Goal: Task Accomplishment & Management: Use online tool/utility

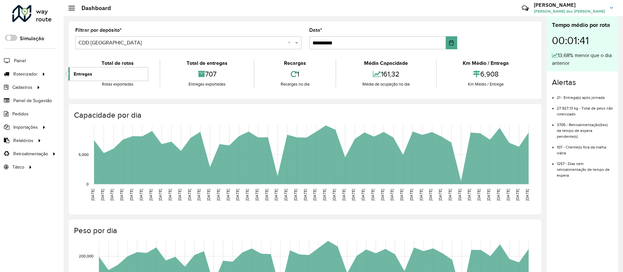
click at [84, 72] on span "Entregas" at bounding box center [83, 74] width 18 height 7
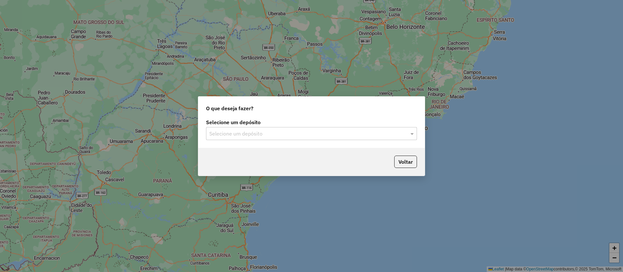
click at [235, 138] on div "Selecione um depósito" at bounding box center [311, 133] width 211 height 13
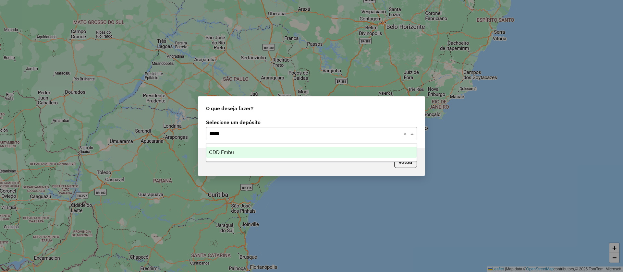
type input "******"
click at [229, 151] on span "CDD Embu" at bounding box center [221, 153] width 25 height 6
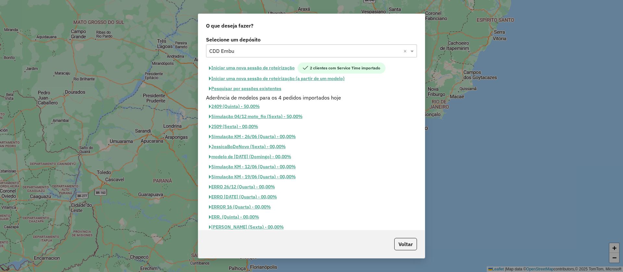
click at [247, 89] on button "Pesquisar por sessões existentes" at bounding box center [245, 89] width 78 height 10
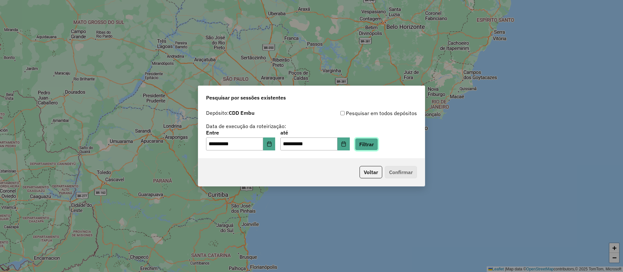
click at [378, 144] on button "Filtrar" at bounding box center [366, 144] width 23 height 12
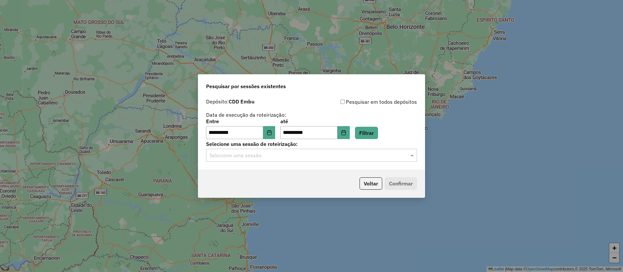
click at [256, 153] on input "text" at bounding box center [304, 156] width 191 height 8
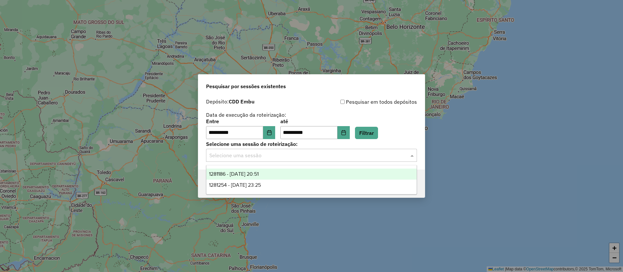
click at [256, 172] on span "1281186 - 23/09/2025 20:51" at bounding box center [234, 174] width 50 height 6
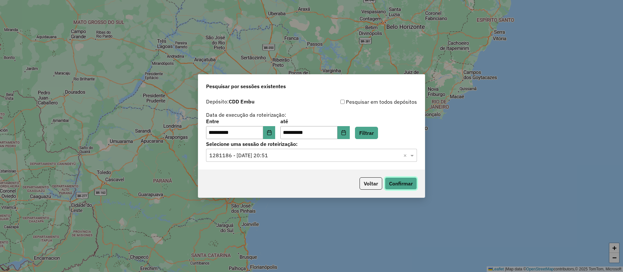
click at [405, 183] on button "Confirmar" at bounding box center [401, 184] width 32 height 12
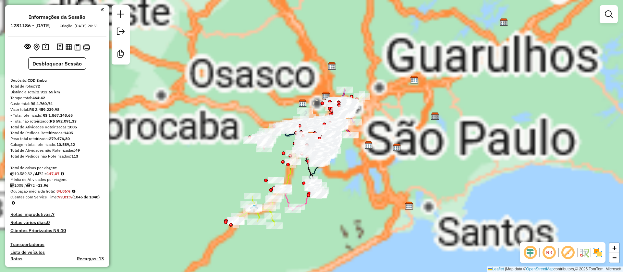
click at [571, 253] on em at bounding box center [568, 253] width 16 height 16
click at [0, 0] on div "Aguarde..." at bounding box center [0, 0] width 0 height 0
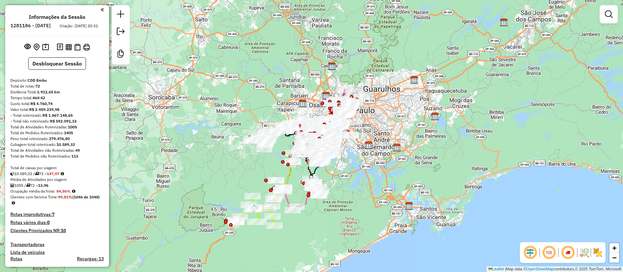
click at [566, 253] on em at bounding box center [568, 253] width 16 height 16
click at [369, 160] on div "Rota 27 - Placa MFZ9650 97022510 - CD BK ITAPECERICA Janela de atendimento Grad…" at bounding box center [311, 136] width 623 height 272
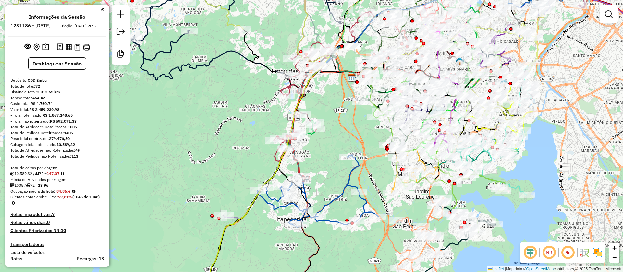
click at [246, 123] on div "Janela de atendimento Grade de atendimento Capacidade Transportadoras Veículos …" at bounding box center [311, 136] width 623 height 272
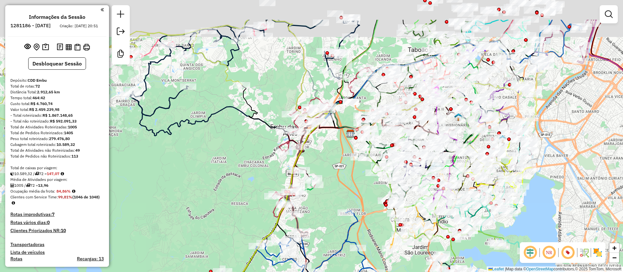
drag, startPoint x: 243, startPoint y: 167, endPoint x: 243, endPoint y: 170, distance: 3.6
click at [243, 170] on div "Janela de atendimento Grade de atendimento Capacidade Transportadoras Veículos …" at bounding box center [311, 136] width 623 height 272
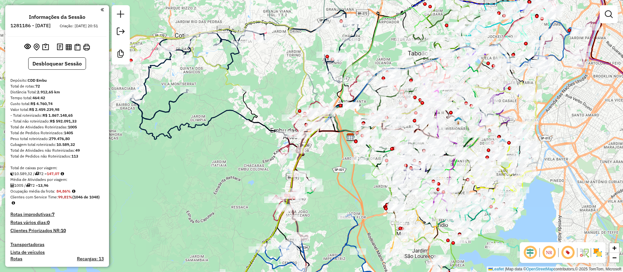
click at [255, 243] on div "Janela de atendimento Grade de atendimento Capacidade Transportadoras Veículos …" at bounding box center [311, 136] width 623 height 272
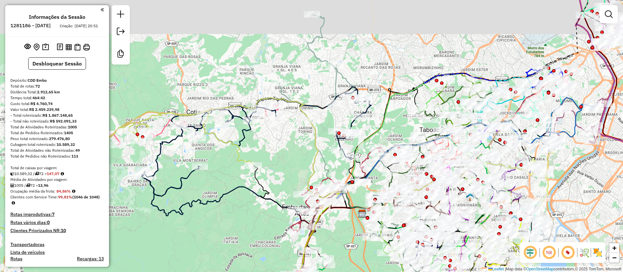
drag, startPoint x: 297, startPoint y: 107, endPoint x: 334, endPoint y: 155, distance: 60.1
click at [366, 98] on icon at bounding box center [184, 156] width 364 height 116
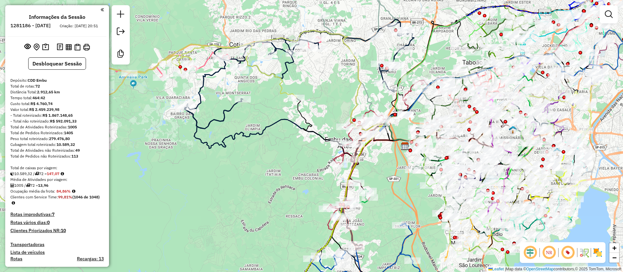
drag, startPoint x: 268, startPoint y: 155, endPoint x: 257, endPoint y: 151, distance: 11.8
click at [257, 151] on div "Janela de atendimento Grade de atendimento Capacidade Transportadoras Veículos …" at bounding box center [311, 136] width 623 height 272
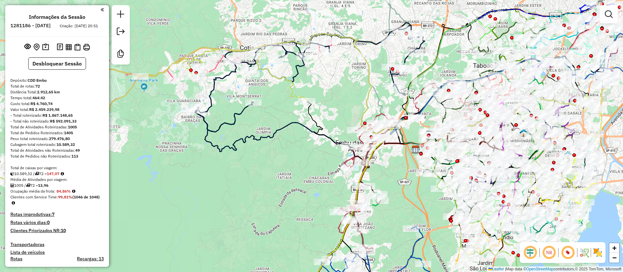
drag, startPoint x: 318, startPoint y: 100, endPoint x: 360, endPoint y: 110, distance: 42.7
click at [359, 110] on div "Rota 56 - Placa RUQ8A11 97049859 - BAR DO SAMUKA Janela de atendimento Grade de…" at bounding box center [311, 136] width 623 height 272
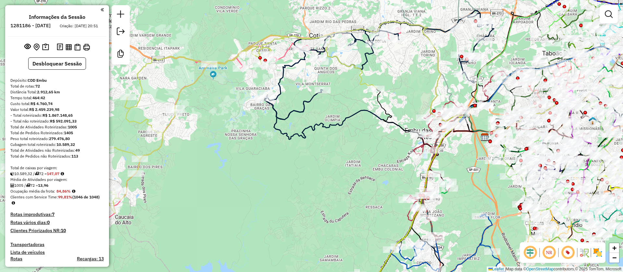
drag, startPoint x: 388, startPoint y: 69, endPoint x: 316, endPoint y: 100, distance: 78.7
click at [389, 69] on div "Janela de atendimento Grade de atendimento Capacidade Transportadoras Veículos …" at bounding box center [311, 136] width 623 height 272
click at [299, 98] on div "Janela de atendimento Grade de atendimento Capacidade Transportadoras Veículos …" at bounding box center [311, 136] width 623 height 272
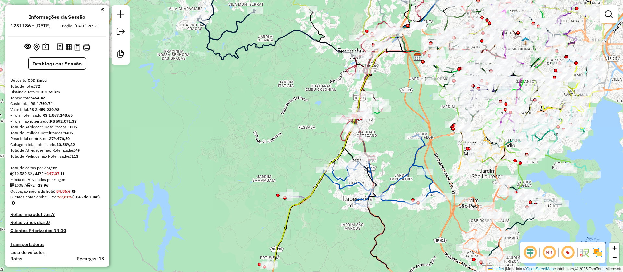
drag, startPoint x: 318, startPoint y: 126, endPoint x: 304, endPoint y: 115, distance: 17.6
click at [300, 122] on div "Janela de atendimento Grade de atendimento Capacidade Transportadoras Veículos …" at bounding box center [311, 136] width 623 height 272
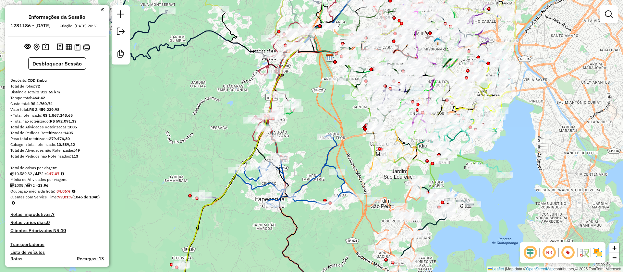
drag, startPoint x: 388, startPoint y: 121, endPoint x: 318, endPoint y: 131, distance: 71.2
click at [310, 123] on div "Janela de atendimento Grade de atendimento Capacidade Transportadoras Veículos …" at bounding box center [311, 136] width 623 height 272
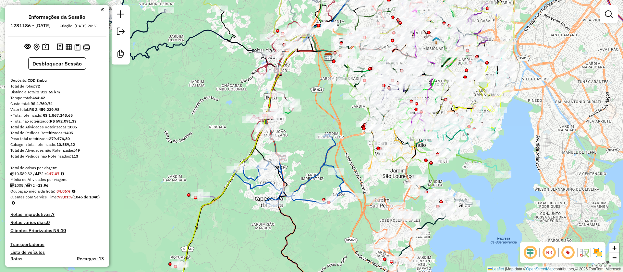
drag, startPoint x: 330, startPoint y: 119, endPoint x: 515, endPoint y: 92, distance: 186.2
click at [323, 147] on div "Janela de atendimento Grade de atendimento Capacidade Transportadoras Veículos …" at bounding box center [311, 136] width 623 height 272
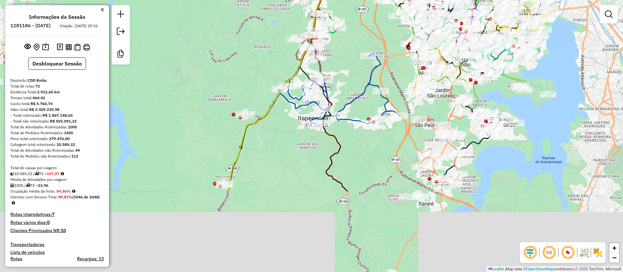
drag, startPoint x: 327, startPoint y: 143, endPoint x: 349, endPoint y: 115, distance: 35.7
click at [398, 48] on icon at bounding box center [339, 87] width 121 height 78
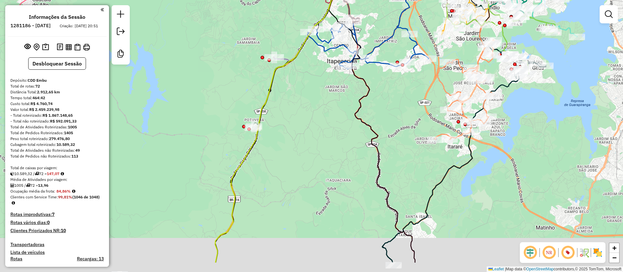
drag, startPoint x: 393, startPoint y: 141, endPoint x: 274, endPoint y: 129, distance: 119.4
click at [409, 94] on div "Rota 11 - Placa FCR4B65 97021900 - ADEGA SONHO DE VERAO Janela de atendimento G…" at bounding box center [311, 136] width 623 height 272
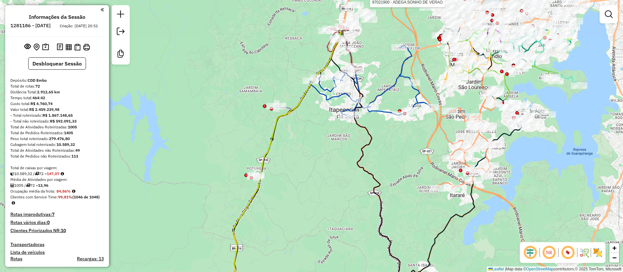
click at [320, 164] on div "Rota 11 - Placa FCR4B65 97021900 - ADEGA SONHO DE VERAO Janela de atendimento G…" at bounding box center [311, 136] width 623 height 272
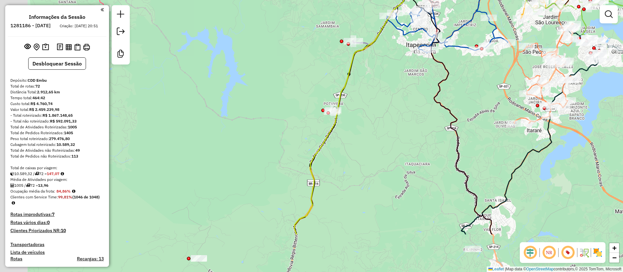
drag, startPoint x: 362, startPoint y: 139, endPoint x: 386, endPoint y: 102, distance: 43.8
click at [422, 80] on div "Rota 11 - Placa FCR4B65 97021900 - ADEGA SONHO DE VERAO Janela de atendimento G…" at bounding box center [311, 136] width 623 height 272
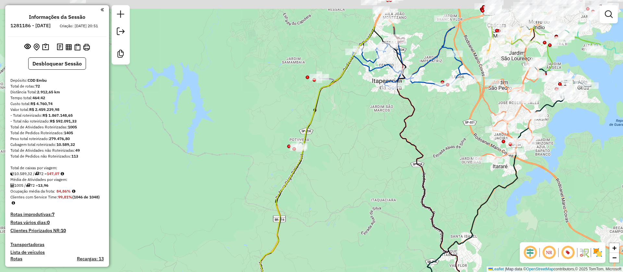
drag, startPoint x: 365, startPoint y: 98, endPoint x: 344, endPoint y: 117, distance: 29.4
click at [344, 117] on div "Rota 11 - Placa FCR4B65 97021900 - ADEGA SONHO DE VERAO Janela de atendimento G…" at bounding box center [311, 136] width 623 height 272
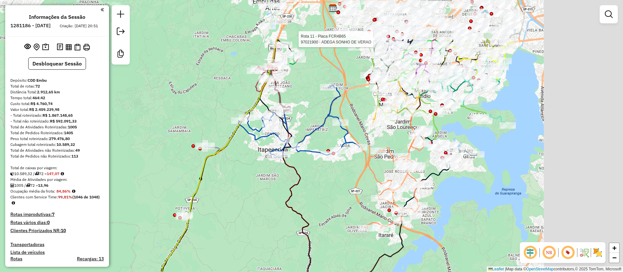
drag, startPoint x: 392, startPoint y: 123, endPoint x: 309, endPoint y: 115, distance: 83.2
click at [278, 190] on div "Rota 11 - Placa FCR4B65 97021900 - ADEGA SONHO DE VERAO Janela de atendimento G…" at bounding box center [311, 136] width 623 height 272
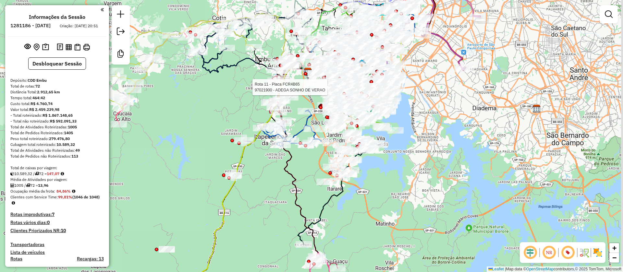
drag, startPoint x: 451, startPoint y: 103, endPoint x: 510, endPoint y: 94, distance: 59.0
click at [424, 137] on div "Rota 11 - Placa FCR4B65 97021900 - ADEGA SONHO DE VERAO Janela de atendimento G…" at bounding box center [311, 136] width 623 height 272
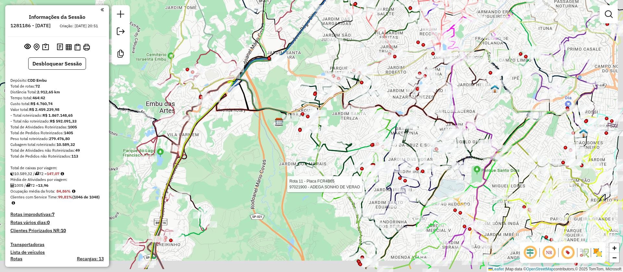
click at [343, 126] on div "Rota 11 - Placa FCR4B65 97021900 - ADEGA SONHO DE VERAO Rota 5 - Placa FAF1941 …" at bounding box center [311, 136] width 623 height 272
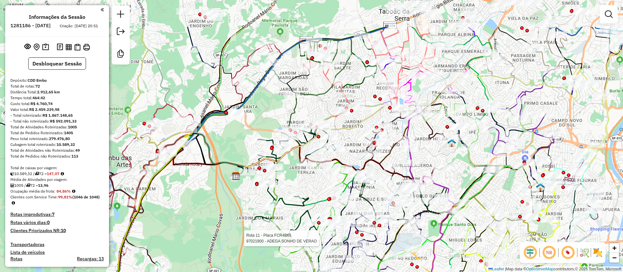
drag, startPoint x: 390, startPoint y: 81, endPoint x: 347, endPoint y: 136, distance: 69.3
click at [328, 165] on div "Rota 11 - Placa FCR4B65 97021900 - ADEGA SONHO DE VERAO Janela de atendimento G…" at bounding box center [311, 136] width 623 height 272
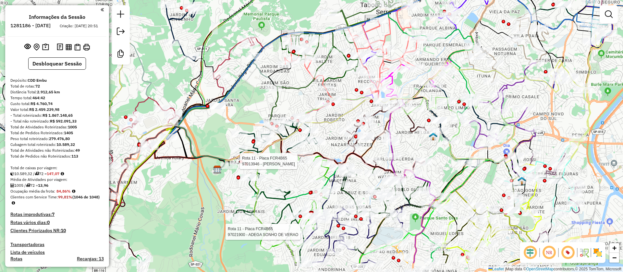
drag, startPoint x: 348, startPoint y: 128, endPoint x: 343, endPoint y: 109, distance: 19.4
click at [343, 109] on div "Rota 11 - Placa FCR4B65 97021900 - ADEGA SONHO DE VERAO Rota 11 - Placa FCR4B65…" at bounding box center [311, 136] width 623 height 272
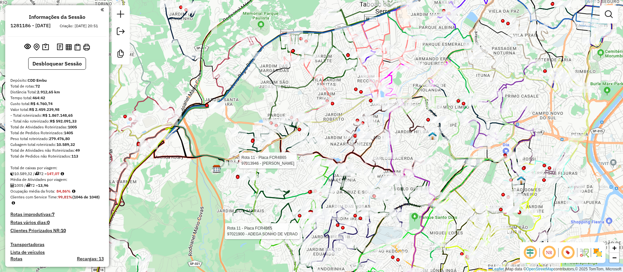
drag, startPoint x: 435, startPoint y: 49, endPoint x: 385, endPoint y: 111, distance: 79.8
click at [385, 111] on div "Rota 11 - Placa FCR4B65 97021900 - ADEGA SONHO DE VERAO Rota 11 - Placa FCR4B65…" at bounding box center [311, 136] width 623 height 272
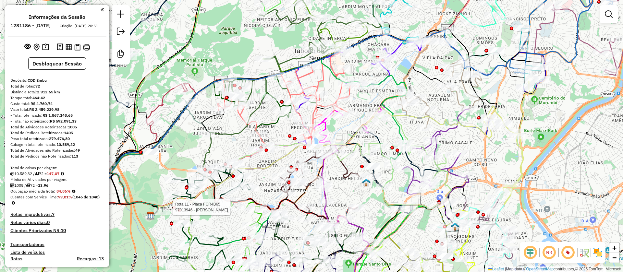
drag, startPoint x: 358, startPoint y: 141, endPoint x: 395, endPoint y: 121, distance: 41.7
click at [342, 126] on div "Rota 11 - Placa FCR4B65 97021900 - ADEGA SONHO DE VERAO Rota 11 - Placa FCR4B65…" at bounding box center [311, 136] width 623 height 272
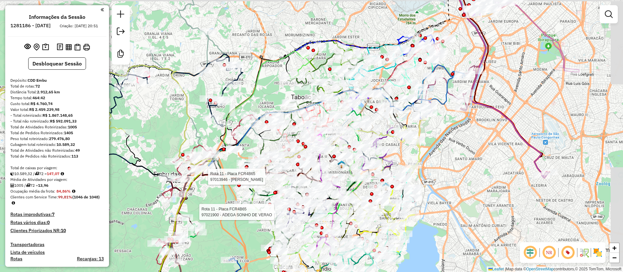
drag, startPoint x: 478, startPoint y: 125, endPoint x: 439, endPoint y: 138, distance: 41.0
click at [439, 138] on div "Rota 11 - Placa FCR4B65 97021900 - ADEGA SONHO DE VERAO Rota 11 - Placa FCR4B65…" at bounding box center [311, 136] width 623 height 272
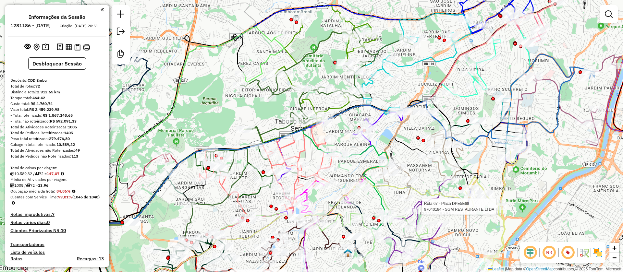
click at [318, 76] on div "Rota 11 - Placa FCR4B65 97021900 - ADEGA SONHO DE VERAO Rota 11 - Placa FCR4B65…" at bounding box center [311, 136] width 623 height 272
click at [599, 253] on img at bounding box center [598, 253] width 10 height 10
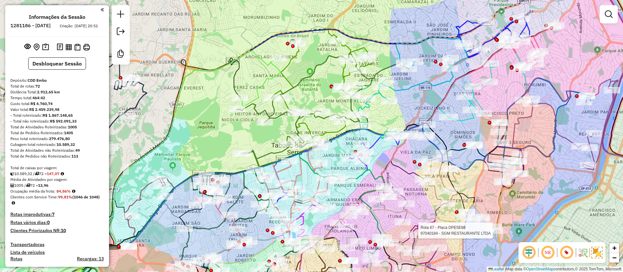
drag, startPoint x: 316, startPoint y: 86, endPoint x: 311, endPoint y: 98, distance: 13.1
click at [311, 98] on div "Rota 11 - Placa FCR4B65 97021900 - ADEGA SONHO DE VERAO Rota 11 - Placa FCR4B65…" at bounding box center [311, 136] width 623 height 272
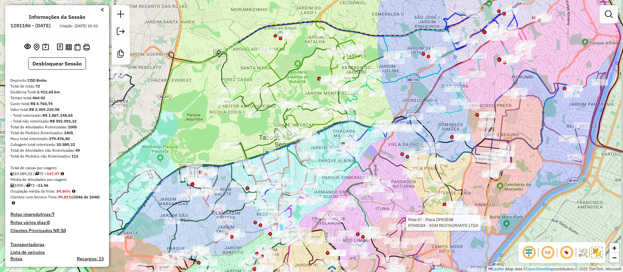
drag, startPoint x: 322, startPoint y: 91, endPoint x: 310, endPoint y: 83, distance: 14.6
click at [310, 83] on div "Rota 11 - Placa FCR4B65 97021900 - ADEGA SONHO DE VERAO Rota 11 - Placa FCR4B65…" at bounding box center [311, 136] width 623 height 272
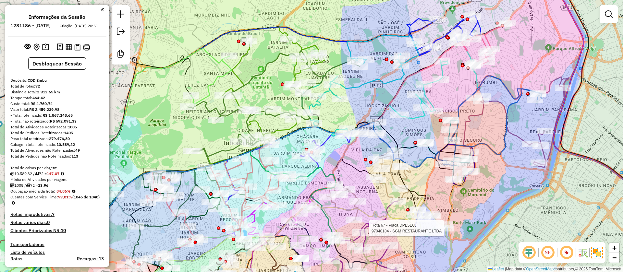
drag, startPoint x: 393, startPoint y: 92, endPoint x: 355, endPoint y: 96, distance: 37.5
click at [356, 97] on div "Rota 11 - Placa FCR4B65 97021900 - ADEGA SONHO DE VERAO Rota 11 - Placa FCR4B65…" at bounding box center [311, 136] width 623 height 272
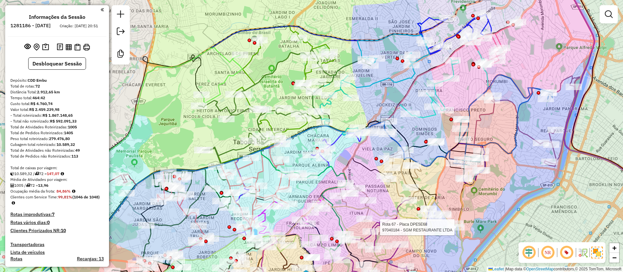
drag, startPoint x: 369, startPoint y: 95, endPoint x: 376, endPoint y: 94, distance: 7.5
click at [376, 94] on div "Rota 11 - Placa FCR4B65 97021900 - ADEGA SONHO DE VERAO Rota 11 - Placa FCR4B65…" at bounding box center [311, 136] width 623 height 272
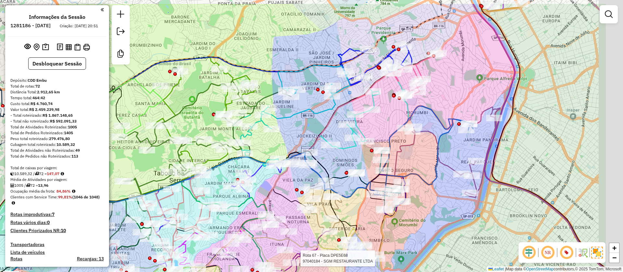
drag, startPoint x: 441, startPoint y: 93, endPoint x: 391, endPoint y: 83, distance: 51.0
click at [381, 117] on div "Rota 11 - Placa FCR4B65 97021900 - ADEGA SONHO DE VERAO Rota 11 - Placa FCR4B65…" at bounding box center [311, 136] width 623 height 272
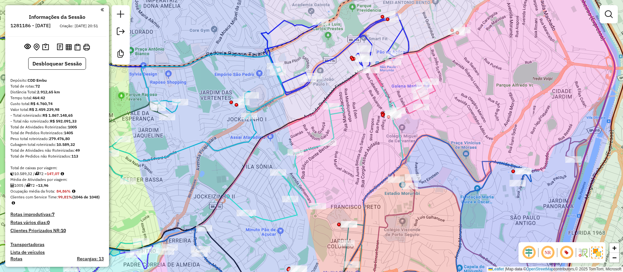
click at [413, 68] on icon at bounding box center [418, 71] width 95 height 92
select select "**********"
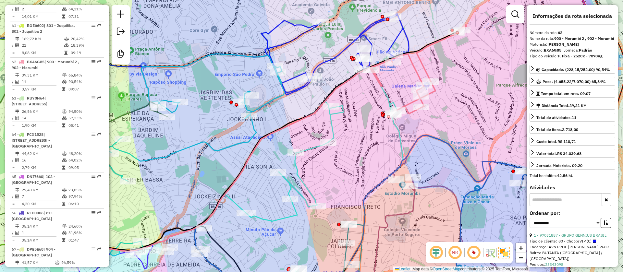
scroll to position [2436, 0]
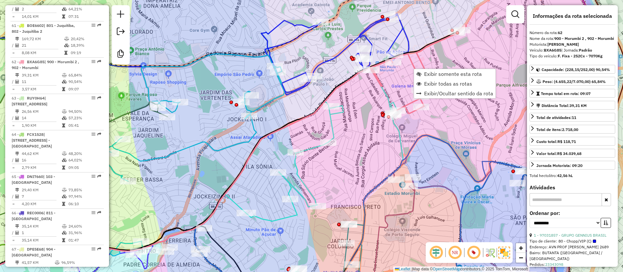
click at [458, 57] on div "Janela de atendimento Grade de atendimento Capacidade Transportadoras Veículos …" at bounding box center [311, 136] width 623 height 272
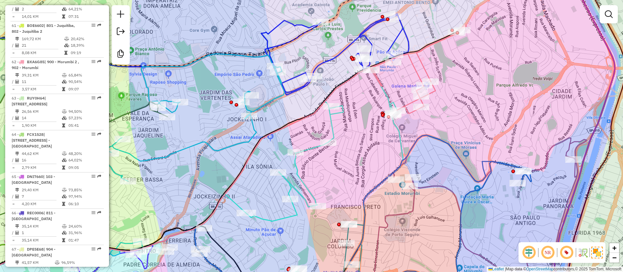
click at [425, 67] on icon at bounding box center [418, 71] width 95 height 92
select select "**********"
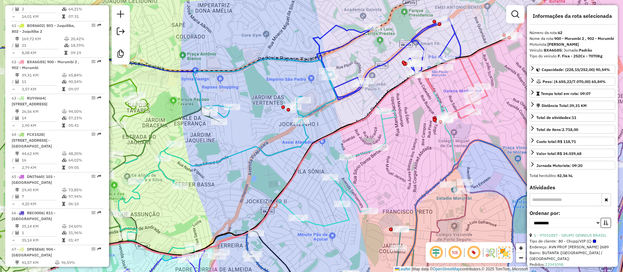
drag, startPoint x: 370, startPoint y: 131, endPoint x: 362, endPoint y: 134, distance: 7.8
click at [472, 134] on div "Janela de atendimento Grade de atendimento Capacidade Transportadoras Veículos …" at bounding box center [311, 136] width 623 height 272
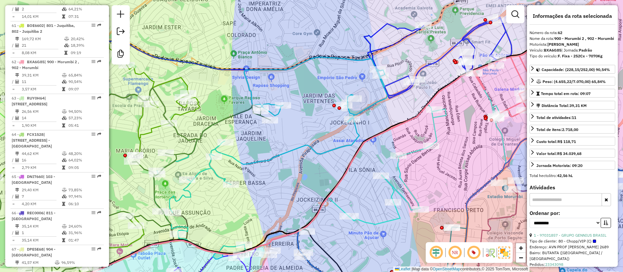
click at [246, 159] on div "Rota 26 - Placa FXW7J84 97041852 - DAYANE ROMERO DE CARVALHO 33342243848 Janela…" at bounding box center [311, 136] width 623 height 272
click at [245, 160] on icon at bounding box center [270, 155] width 234 height 197
click at [244, 165] on icon at bounding box center [270, 155] width 234 height 197
select select "**********"
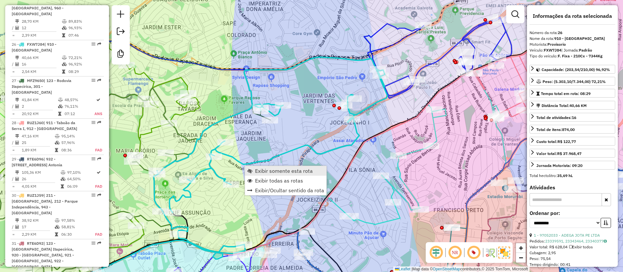
scroll to position [1181, 0]
click at [276, 171] on span "Exibir somente esta rota" at bounding box center [284, 170] width 58 height 5
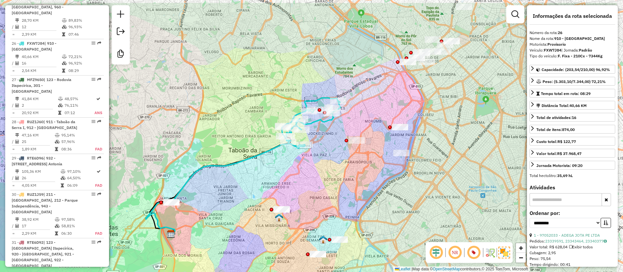
drag, startPoint x: 410, startPoint y: 111, endPoint x: 330, endPoint y: 140, distance: 84.3
click at [334, 144] on div "Janela de atendimento Grade de atendimento Capacidade Transportadoras Veículos …" at bounding box center [311, 136] width 623 height 272
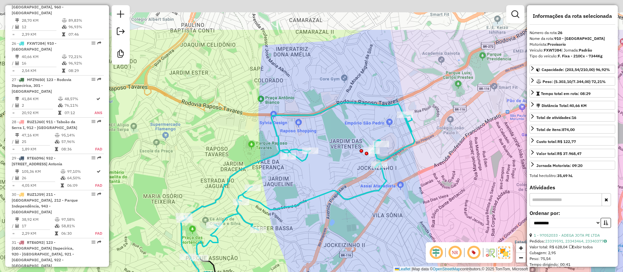
drag, startPoint x: 346, startPoint y: 93, endPoint x: 338, endPoint y: 152, distance: 58.9
click at [338, 152] on div "Janela de atendimento Grade de atendimento Capacidade Transportadoras Veículos …" at bounding box center [311, 136] width 623 height 272
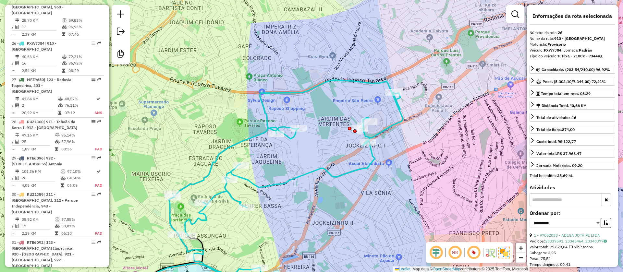
drag, startPoint x: 341, startPoint y: 144, endPoint x: 329, endPoint y: 122, distance: 24.8
click at [329, 122] on div "Janela de atendimento Grade de atendimento Capacidade Transportadoras Veículos …" at bounding box center [311, 136] width 623 height 272
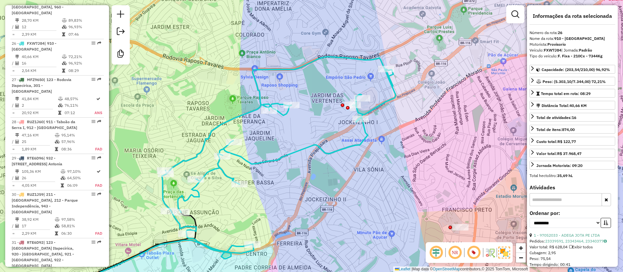
drag, startPoint x: 309, startPoint y: 123, endPoint x: 297, endPoint y: 59, distance: 64.7
click at [297, 60] on div "Janela de atendimento Grade de atendimento Capacidade Transportadoras Veículos …" at bounding box center [311, 136] width 623 height 272
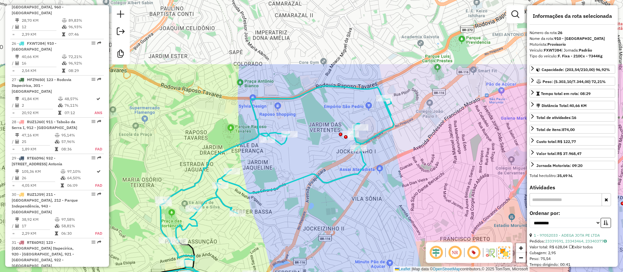
drag, startPoint x: 335, startPoint y: 139, endPoint x: 345, endPoint y: 212, distance: 73.7
click at [345, 212] on div "Janela de atendimento Grade de atendimento Capacidade Transportadoras Veículos …" at bounding box center [311, 136] width 623 height 272
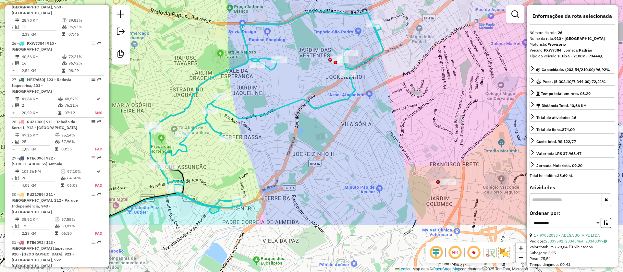
drag, startPoint x: 295, startPoint y: 156, endPoint x: 280, endPoint y: 62, distance: 95.6
click at [281, 62] on div "Janela de atendimento Grade de atendimento Capacidade Transportadoras Veículos …" at bounding box center [311, 136] width 623 height 272
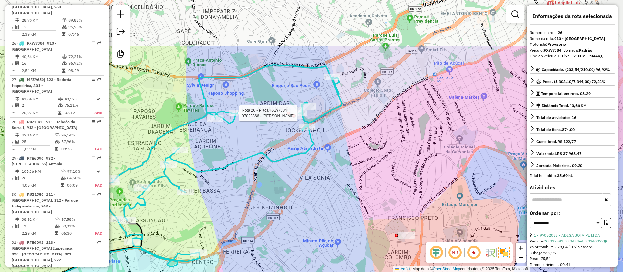
drag, startPoint x: 366, startPoint y: 123, endPoint x: 331, endPoint y: 184, distance: 70.4
click at [331, 184] on div "Rota 26 - Placa FXW7J84 97022366 - JILEILDO SOUSA MORAE Janela de atendimento G…" at bounding box center [311, 136] width 623 height 272
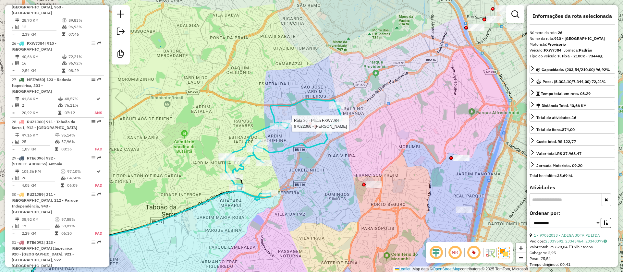
click at [332, 170] on div "Rota 26 - Placa FXW7J84 97022366 - JILEILDO SOUSA MORAE Janela de atendimento G…" at bounding box center [311, 136] width 623 height 272
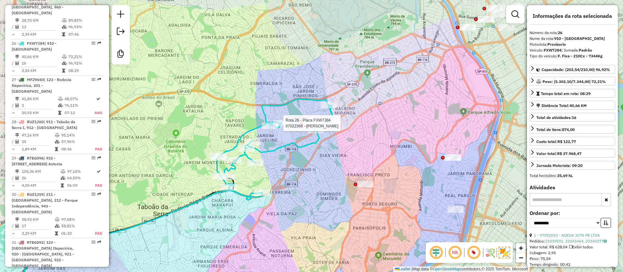
drag, startPoint x: 387, startPoint y: 129, endPoint x: 380, endPoint y: 129, distance: 6.8
click at [380, 129] on div "Rota 26 - Placa FXW7J84 97022366 - JILEILDO SOUSA MORAE Janela de atendimento G…" at bounding box center [311, 136] width 623 height 272
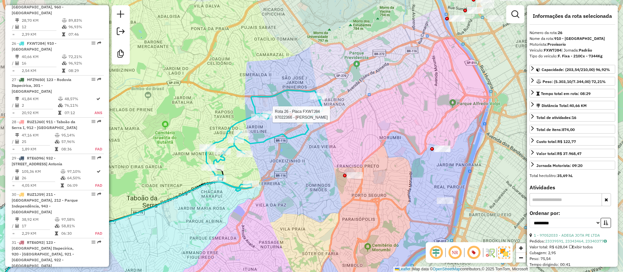
drag, startPoint x: 381, startPoint y: 108, endPoint x: 378, endPoint y: 91, distance: 16.8
click at [377, 101] on div "Rota 26 - Placa FXW7J84 97022366 - JILEILDO SOUSA MORAE Janela de atendimento G…" at bounding box center [311, 136] width 623 height 272
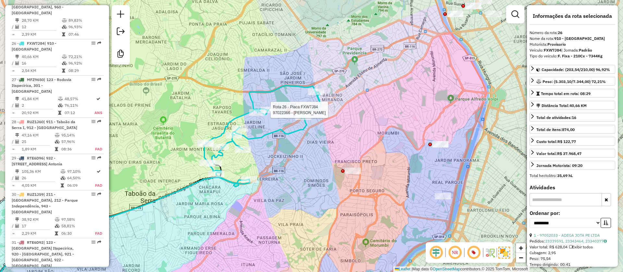
click at [452, 89] on div "Rota 26 - Placa FXW7J84 97022366 - JILEILDO SOUSA MORAE Janela de atendimento G…" at bounding box center [311, 136] width 623 height 272
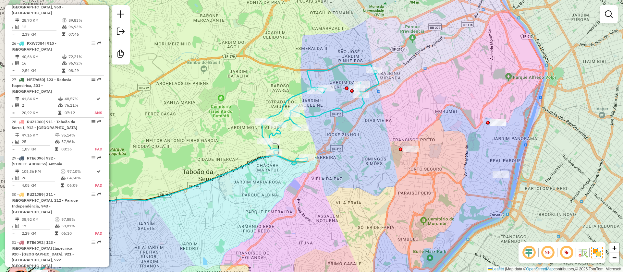
drag, startPoint x: 342, startPoint y: 134, endPoint x: 402, endPoint y: 108, distance: 64.9
click at [401, 111] on div "Janela de atendimento Grade de atendimento Capacidade Transportadoras Veículos …" at bounding box center [311, 136] width 623 height 272
click at [298, 93] on icon at bounding box center [320, 112] width 117 height 98
select select "**********"
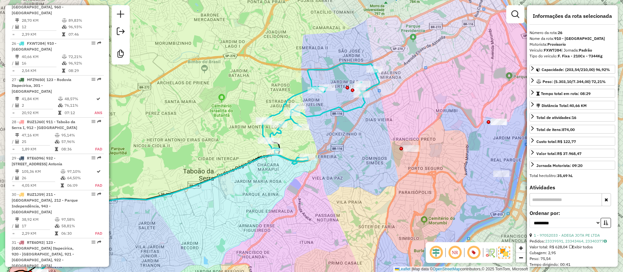
scroll to position [1181, 0]
click at [273, 113] on icon at bounding box center [320, 112] width 117 height 98
drag, startPoint x: 558, startPoint y: 12, endPoint x: 454, endPoint y: 80, distance: 123.8
click at [454, 80] on hb-router-mapa "Informações da Sessão 1281186 - 23/09/2025 Criação: 22/09/2025 20:51 Desbloquea…" at bounding box center [311, 136] width 623 height 272
drag, startPoint x: 534, startPoint y: 21, endPoint x: 554, endPoint y: 14, distance: 21.2
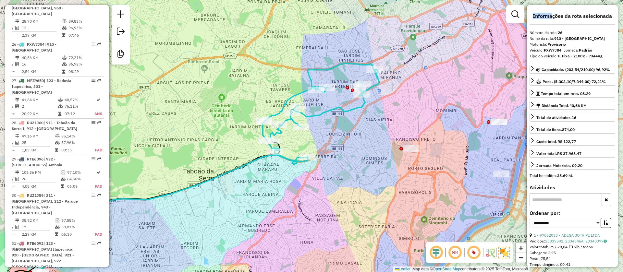
click at [528, 24] on div "**********" at bounding box center [572, 136] width 91 height 262
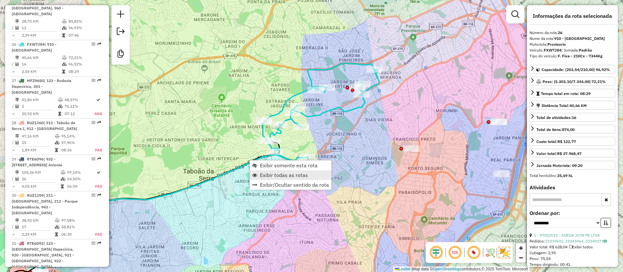
click at [282, 178] on span "Exibir todas as rotas" at bounding box center [284, 175] width 48 height 5
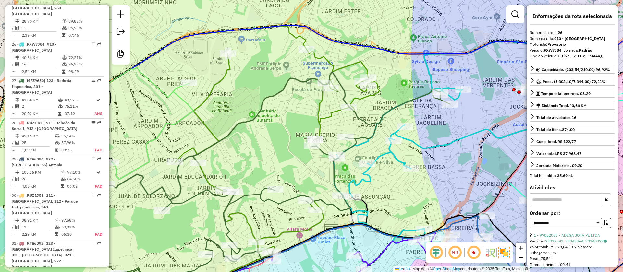
click at [226, 74] on icon at bounding box center [246, 174] width 265 height 251
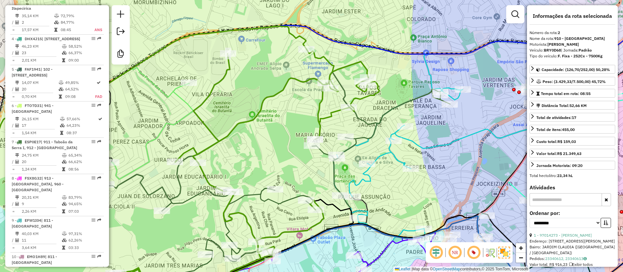
scroll to position [320, 0]
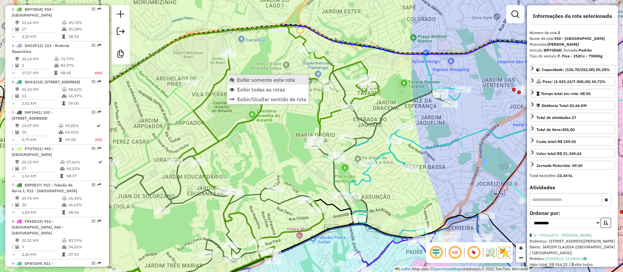
click at [269, 79] on span "Exibir somente esta rota" at bounding box center [266, 79] width 58 height 5
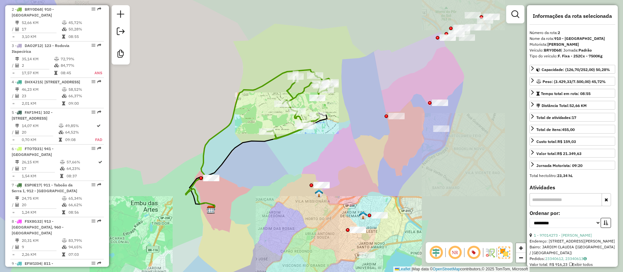
drag, startPoint x: 324, startPoint y: 107, endPoint x: 269, endPoint y: 109, distance: 55.2
click at [262, 113] on div "Janela de atendimento Grade de atendimento Capacidade Transportadoras Veículos …" at bounding box center [311, 136] width 623 height 272
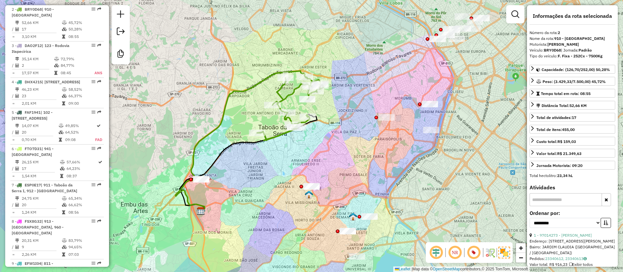
click at [289, 162] on div "Rota 2 - Placa BRY0D68 97030044 - FRANCISCO PIMENTA DE Janela de atendimento Gr…" at bounding box center [311, 136] width 623 height 272
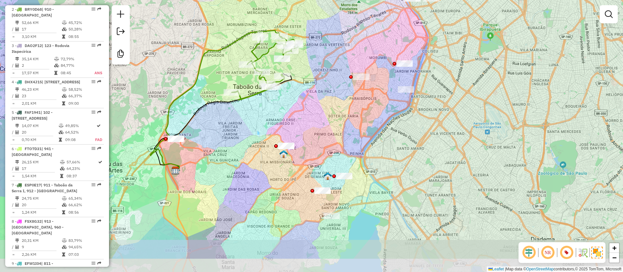
drag, startPoint x: 282, startPoint y: 164, endPoint x: 256, endPoint y: 115, distance: 55.5
click at [256, 119] on div "Janela de atendimento Grade de atendimento Capacidade Transportadoras Veículos …" at bounding box center [311, 136] width 623 height 272
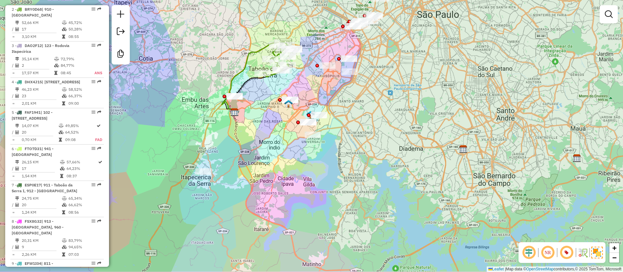
drag, startPoint x: 265, startPoint y: 164, endPoint x: 282, endPoint y: 136, distance: 32.6
click at [282, 136] on div "Janela de atendimento Grade de atendimento Capacidade Transportadoras Veículos …" at bounding box center [311, 136] width 623 height 272
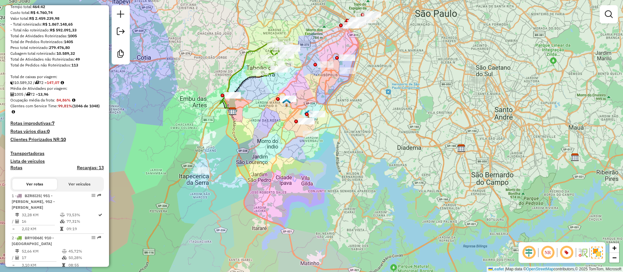
scroll to position [0, 0]
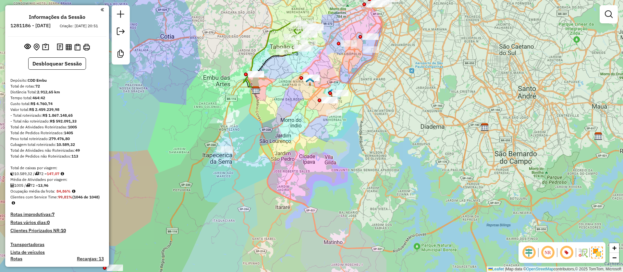
drag, startPoint x: 259, startPoint y: 136, endPoint x: 282, endPoint y: 117, distance: 29.5
click at [282, 117] on div "Janela de atendimento Grade de atendimento Capacidade Transportadoras Veículos …" at bounding box center [311, 136] width 623 height 272
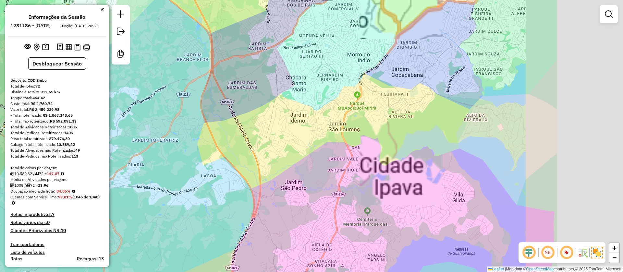
drag, startPoint x: 377, startPoint y: 118, endPoint x: 287, endPoint y: 93, distance: 93.0
click at [272, 94] on div "Janela de atendimento Grade de atendimento Capacidade Transportadoras Veículos …" at bounding box center [311, 136] width 623 height 272
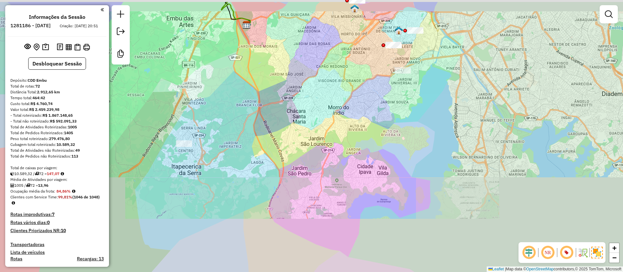
drag, startPoint x: 331, startPoint y: 111, endPoint x: 331, endPoint y: 126, distance: 15.3
click at [331, 129] on div "Janela de atendimento Grade de atendimento Capacidade Transportadoras Veículos …" at bounding box center [311, 136] width 623 height 272
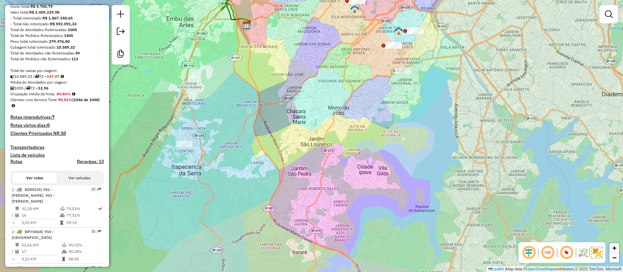
scroll to position [243, 0]
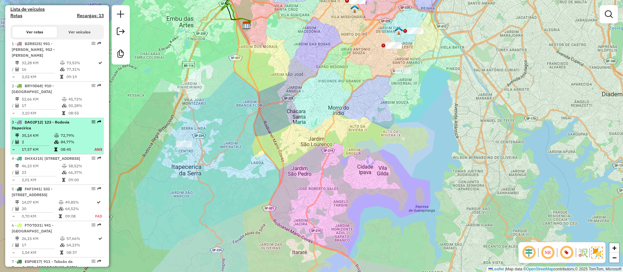
drag, startPoint x: 47, startPoint y: 104, endPoint x: 11, endPoint y: 128, distance: 43.3
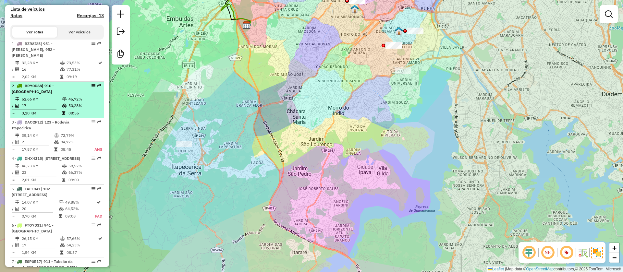
select select "**********"
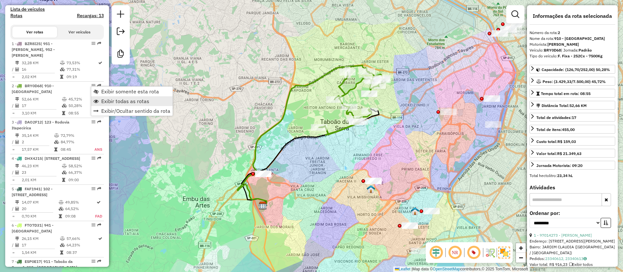
click at [130, 101] on span "Exibir todas as rotas" at bounding box center [125, 101] width 48 height 5
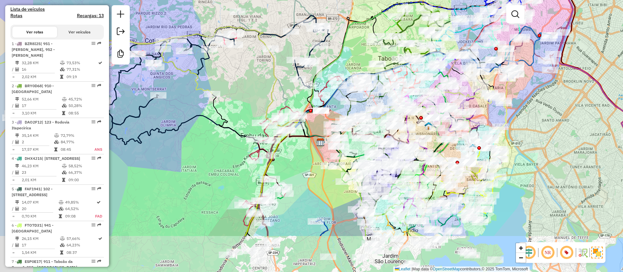
drag, startPoint x: 261, startPoint y: 233, endPoint x: 316, endPoint y: 137, distance: 110.9
click at [319, 170] on div "Rota 33 - Placa RUR5G04 97054110 - ISAEL ALVES SOUSA LIMA Janela de atendimento…" at bounding box center [311, 136] width 623 height 272
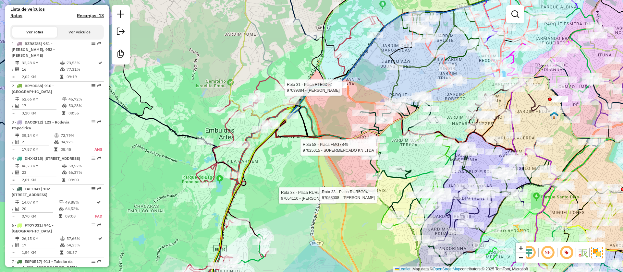
select select "**********"
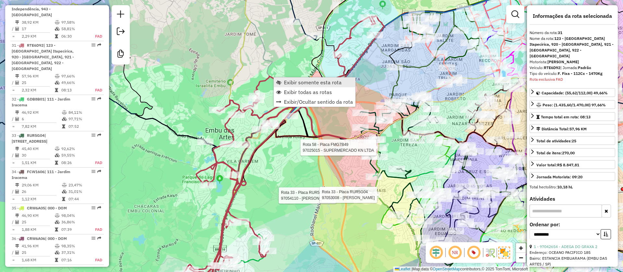
scroll to position [1379, 0]
click at [271, 171] on div "Rota 58 - Placa FMG7B49 97025015 - SUPERMERCADO KN LTDA Rota 33 - Placa RUR5G04…" at bounding box center [311, 136] width 623 height 272
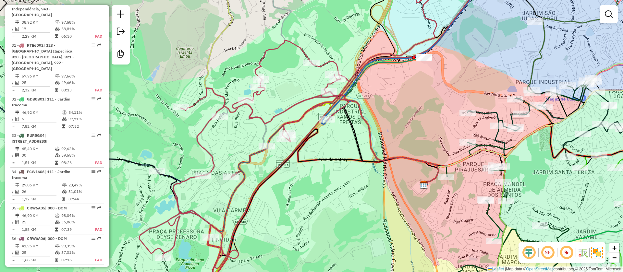
click at [266, 132] on icon at bounding box center [371, 62] width 333 height 178
select select "**********"
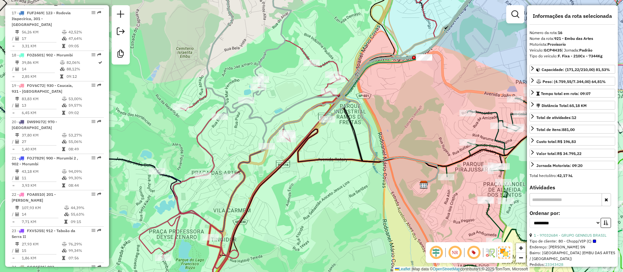
scroll to position [817, 0]
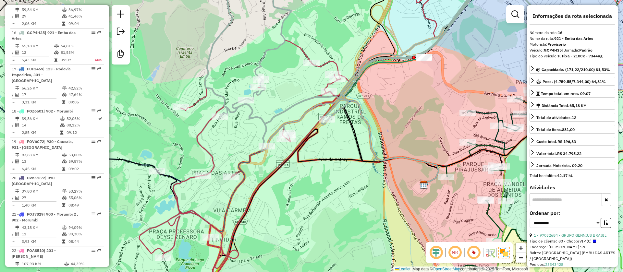
drag, startPoint x: 293, startPoint y: 176, endPoint x: 302, endPoint y: 153, distance: 25.0
click at [308, 126] on div "Janela de atendimento Grade de atendimento Capacidade Transportadoras Veículos …" at bounding box center [311, 136] width 623 height 272
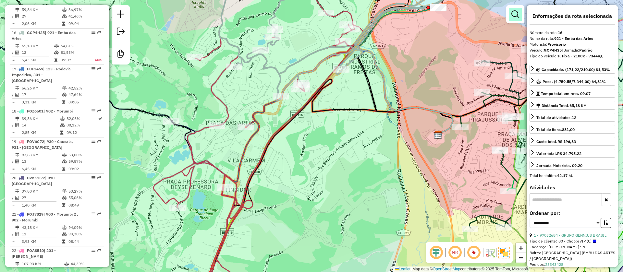
click at [513, 16] on em at bounding box center [515, 14] width 8 height 8
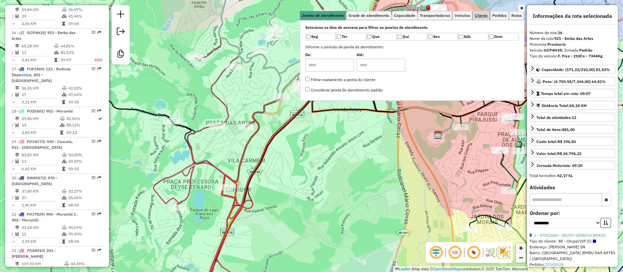
click at [483, 14] on span "Cliente" at bounding box center [481, 16] width 13 height 4
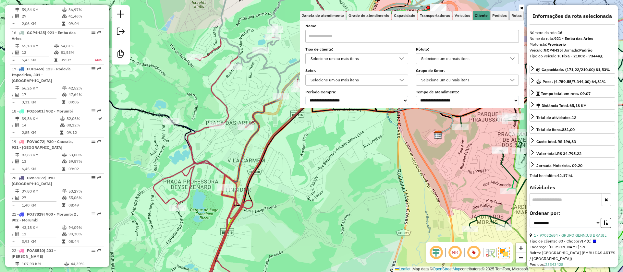
click at [444, 59] on div "Selecione um ou mais itens" at bounding box center [462, 59] width 87 height 10
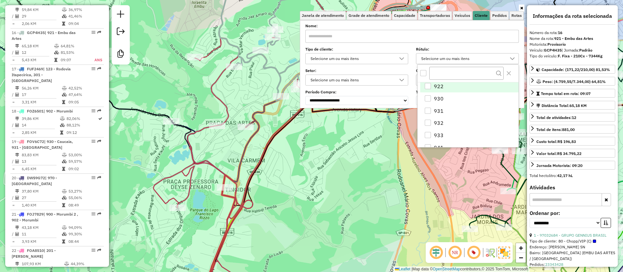
scroll to position [529, 0]
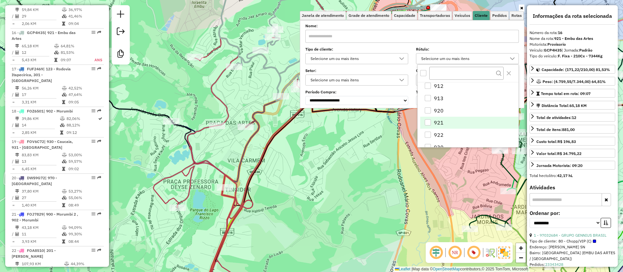
click at [440, 119] on li "921" at bounding box center [469, 123] width 98 height 12
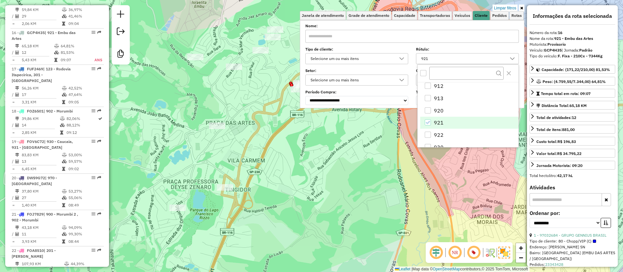
drag, startPoint x: 293, startPoint y: 156, endPoint x: 451, endPoint y: 55, distance: 187.5
click at [293, 156] on div "Limpar filtros Janela de atendimento Grade de atendimento Capacidade Transporta…" at bounding box center [311, 136] width 623 height 272
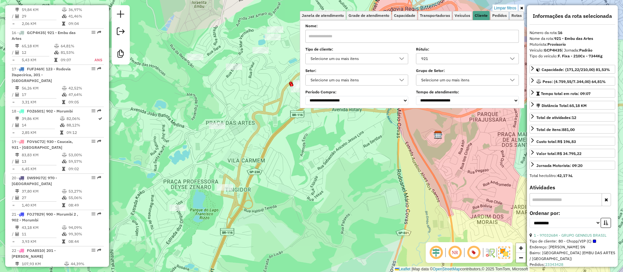
click at [340, 143] on div "Limpar filtros Janela de atendimento Grade de atendimento Capacidade Transporta…" at bounding box center [311, 136] width 623 height 272
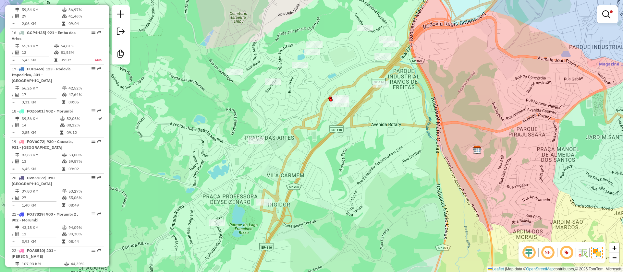
drag, startPoint x: 342, startPoint y: 122, endPoint x: 382, endPoint y: 117, distance: 40.2
click at [381, 124] on div "Limpar filtros Janela de atendimento Grade de atendimento Capacidade Transporta…" at bounding box center [311, 136] width 623 height 272
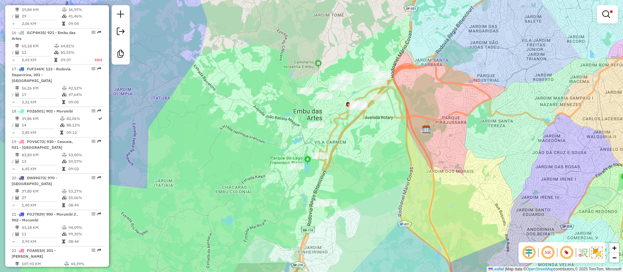
drag, startPoint x: 382, startPoint y: 142, endPoint x: 376, endPoint y: 138, distance: 6.8
click at [377, 138] on div "Limpar filtros Janela de atendimento Grade de atendimento Capacidade Transporta…" at bounding box center [311, 136] width 623 height 272
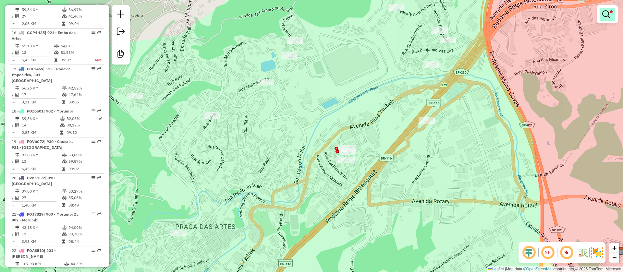
click at [606, 13] on em at bounding box center [606, 14] width 8 height 8
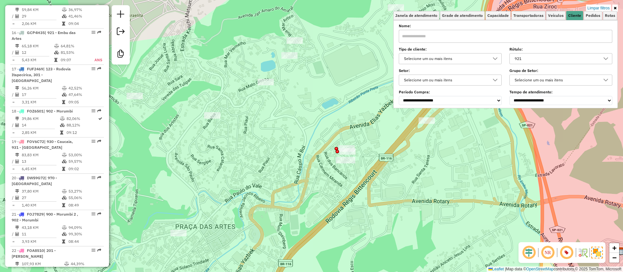
click at [278, 126] on div "Limpar filtros Janela de atendimento Grade de atendimento Capacidade Transporta…" at bounding box center [311, 136] width 623 height 272
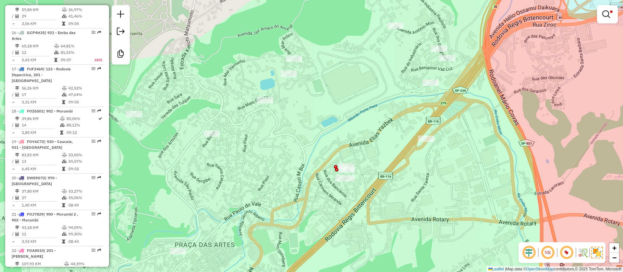
drag, startPoint x: 311, startPoint y: 96, endPoint x: 310, endPoint y: 99, distance: 3.3
click at [310, 99] on div "Limpar filtros Janela de atendimento Grade de atendimento Capacidade Transporta…" at bounding box center [311, 136] width 623 height 272
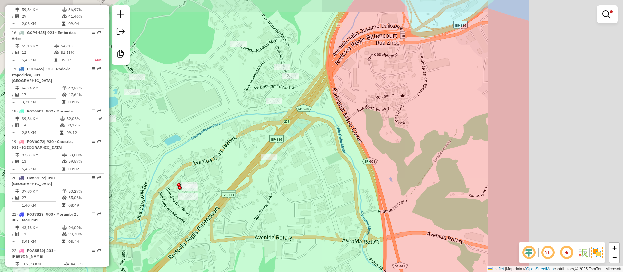
drag, startPoint x: 391, startPoint y: 103, endPoint x: 307, endPoint y: 105, distance: 84.4
click at [235, 119] on div "Limpar filtros Janela de atendimento Grade de atendimento Capacidade Transporta…" at bounding box center [311, 136] width 623 height 272
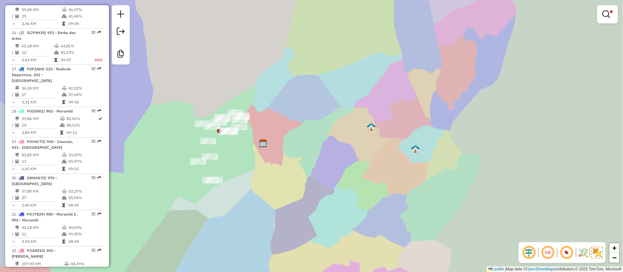
drag, startPoint x: 404, startPoint y: 81, endPoint x: 381, endPoint y: 84, distance: 23.5
click at [288, 113] on div "Limpar filtros Janela de atendimento Grade de atendimento Capacidade Transporta…" at bounding box center [311, 136] width 623 height 272
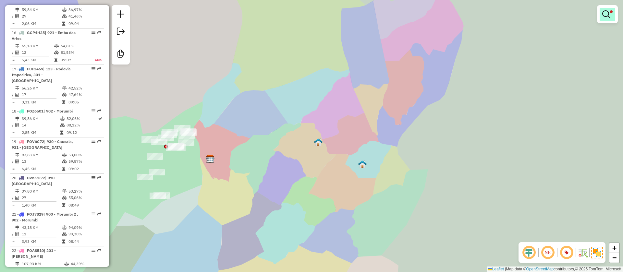
click at [606, 16] on em at bounding box center [606, 14] width 8 height 8
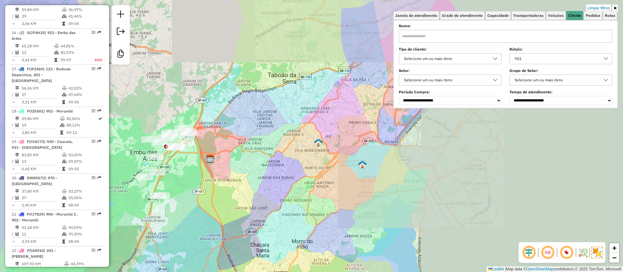
click at [600, 7] on link "Limpar filtros" at bounding box center [598, 8] width 25 height 7
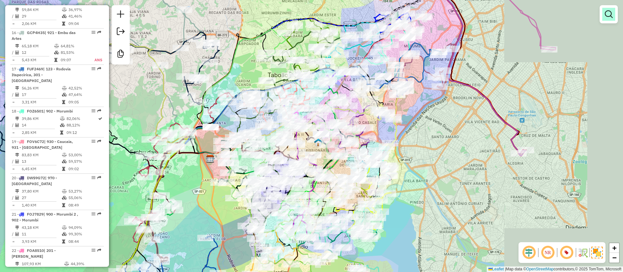
click at [606, 18] on em at bounding box center [609, 14] width 8 height 8
click at [0, 0] on div "Selecione um ou mais itens" at bounding box center [0, 0] width 0 height 0
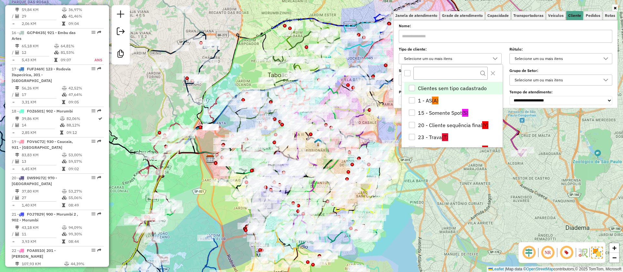
scroll to position [136, 0]
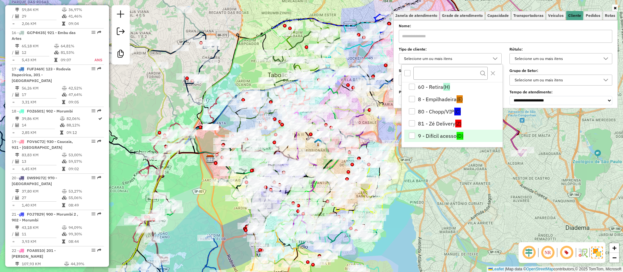
click at [435, 136] on li "9 - Difícil acesso (D)" at bounding box center [453, 136] width 98 height 12
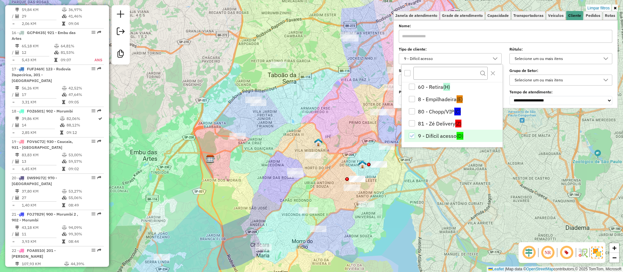
click at [336, 89] on div "Limpar filtros Janela de atendimento Grade de atendimento Capacidade Transporta…" at bounding box center [311, 136] width 623 height 272
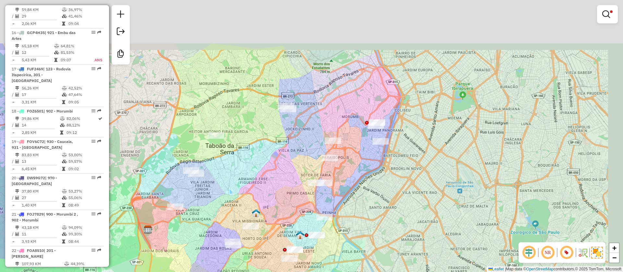
drag, startPoint x: 349, startPoint y: 78, endPoint x: 293, endPoint y: 126, distance: 74.1
click at [282, 158] on div "Limpar filtros Janela de atendimento Grade de atendimento Capacidade Transporta…" at bounding box center [311, 136] width 623 height 272
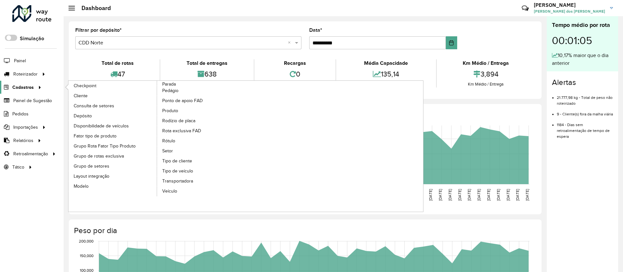
click at [17, 87] on span "Cadastros" at bounding box center [22, 87] width 21 height 7
click at [168, 153] on span "Setor" at bounding box center [167, 151] width 11 height 7
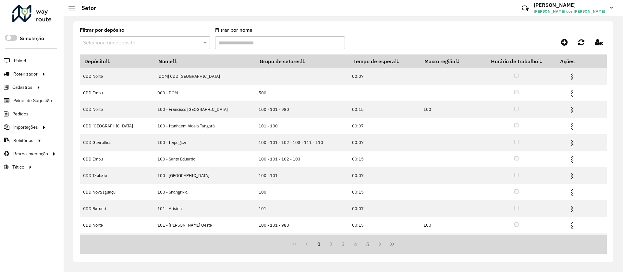
click at [131, 44] on input "text" at bounding box center [138, 43] width 111 height 8
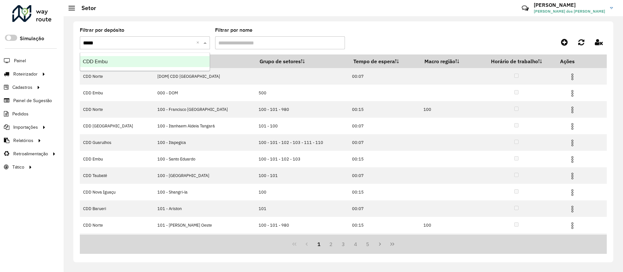
type input "******"
click at [100, 62] on span "CDD Embu" at bounding box center [95, 62] width 25 height 6
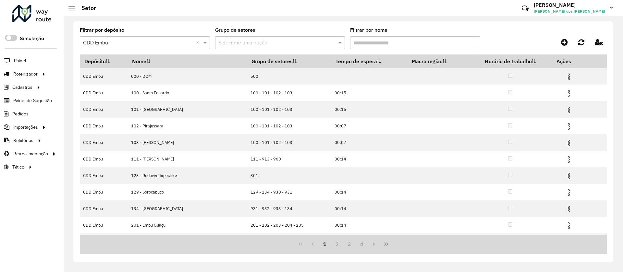
scroll to position [32, 0]
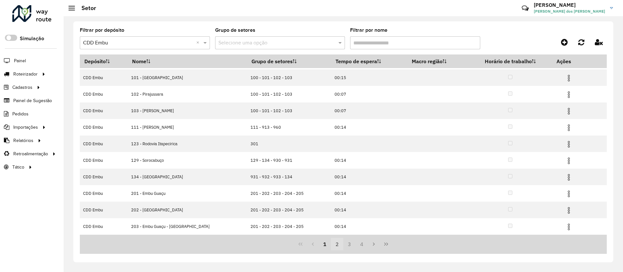
click at [338, 243] on button "2" at bounding box center [337, 244] width 12 height 12
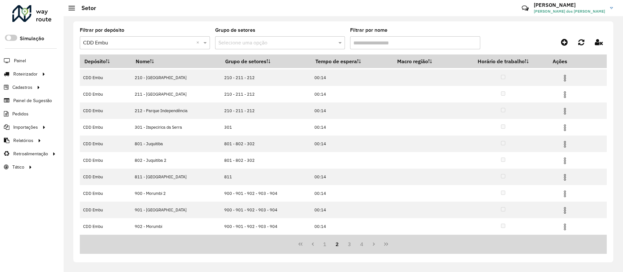
scroll to position [0, 0]
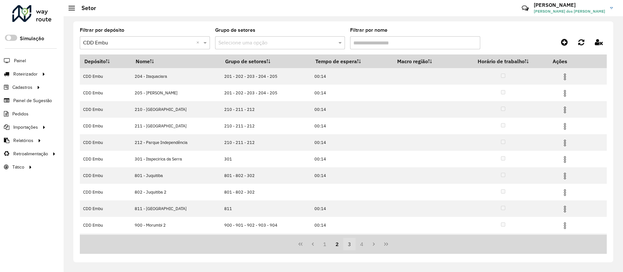
click at [347, 242] on button "3" at bounding box center [349, 244] width 12 height 12
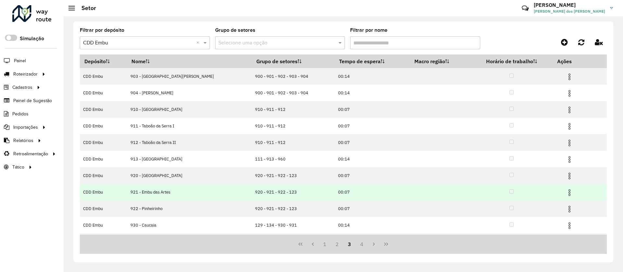
click at [559, 192] on td at bounding box center [572, 192] width 39 height 16
click at [566, 191] on img at bounding box center [570, 193] width 8 height 8
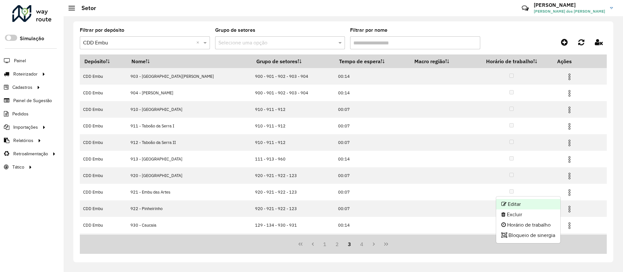
click at [514, 204] on li "Editar" at bounding box center [528, 204] width 64 height 10
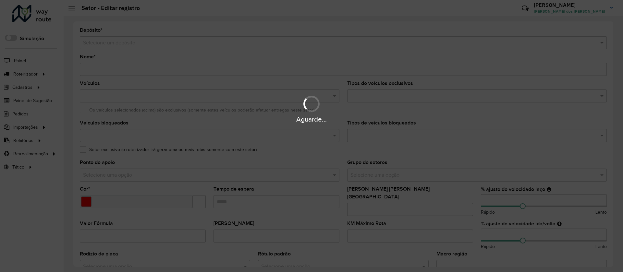
type input "**********"
type input "*******"
type input "*****"
type input "***"
type input "**"
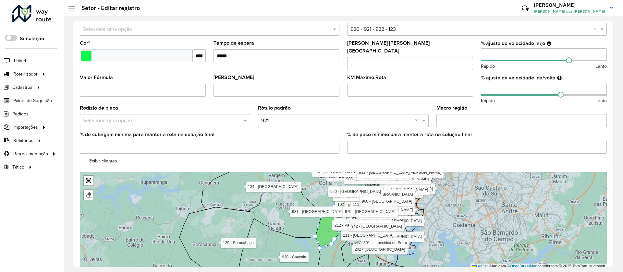
scroll to position [173, 0]
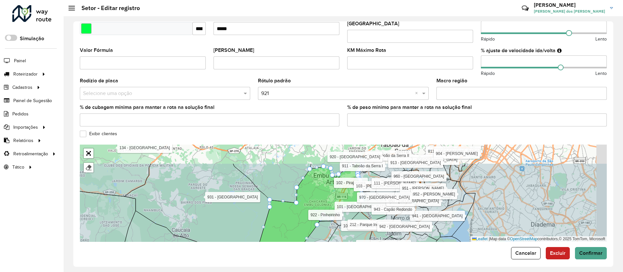
drag, startPoint x: 352, startPoint y: 164, endPoint x: 296, endPoint y: 202, distance: 67.3
click at [296, 202] on icon at bounding box center [310, 218] width 104 height 108
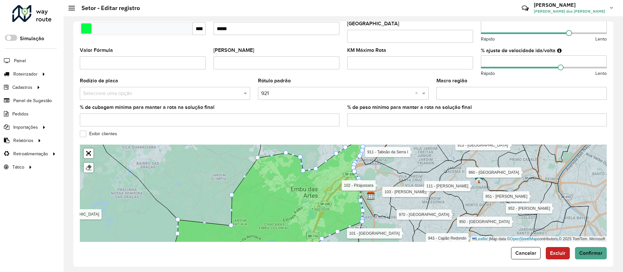
drag, startPoint x: 325, startPoint y: 188, endPoint x: 302, endPoint y: 165, distance: 32.1
click at [306, 167] on icon at bounding box center [269, 192] width 189 height 106
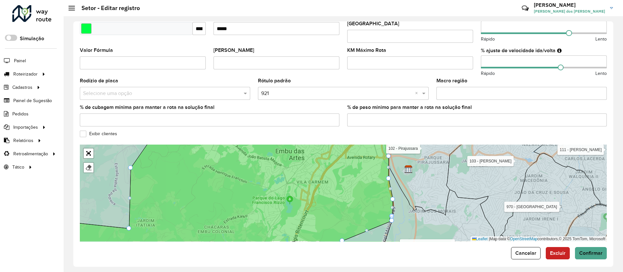
drag, startPoint x: 329, startPoint y: 171, endPoint x: 303, endPoint y: 153, distance: 31.4
click at [306, 154] on icon at bounding box center [207, 182] width 371 height 117
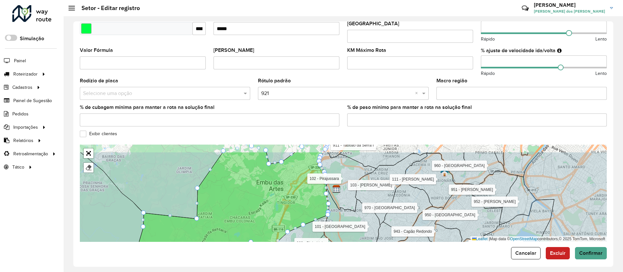
drag, startPoint x: 307, startPoint y: 177, endPoint x: 289, endPoint y: 198, distance: 28.1
click at [289, 198] on icon at bounding box center [230, 210] width 198 height 117
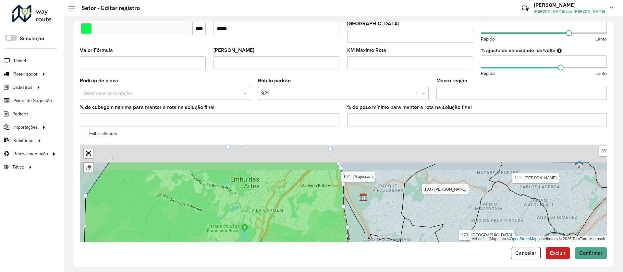
drag, startPoint x: 297, startPoint y: 166, endPoint x: 280, endPoint y: 194, distance: 32.3
click at [280, 194] on icon at bounding box center [178, 220] width 337 height 117
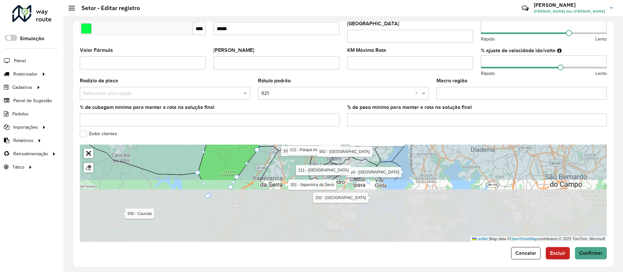
drag, startPoint x: 196, startPoint y: 197, endPoint x: 168, endPoint y: 121, distance: 81.0
click at [168, 123] on formly-group "**********" at bounding box center [343, 48] width 527 height 387
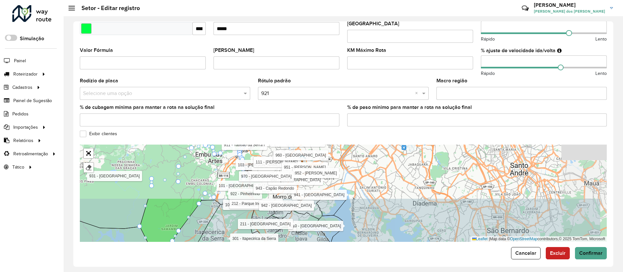
drag, startPoint x: 438, startPoint y: 192, endPoint x: 384, endPoint y: 256, distance: 84.2
click at [384, 256] on div "**********" at bounding box center [343, 144] width 540 height 246
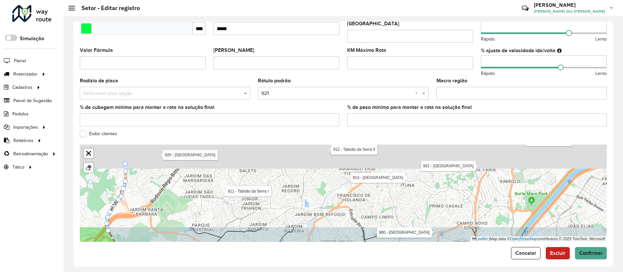
drag, startPoint x: 214, startPoint y: 197, endPoint x: 226, endPoint y: 251, distance: 55.9
click at [226, 251] on form "**********" at bounding box center [343, 57] width 527 height 405
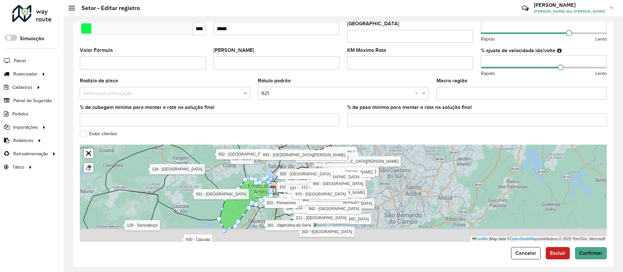
drag, startPoint x: 382, startPoint y: 194, endPoint x: 447, endPoint y: 146, distance: 81.5
click at [447, 148] on icon at bounding box center [381, 170] width 628 height 117
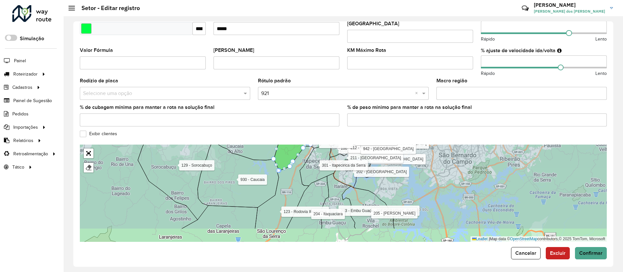
drag, startPoint x: 227, startPoint y: 182, endPoint x: 227, endPoint y: 163, distance: 18.5
click at [227, 164] on icon at bounding box center [239, 174] width 82 height 67
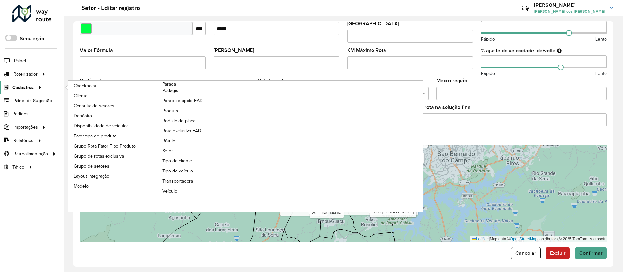
click at [21, 86] on span "Cadastros" at bounding box center [22, 87] width 21 height 7
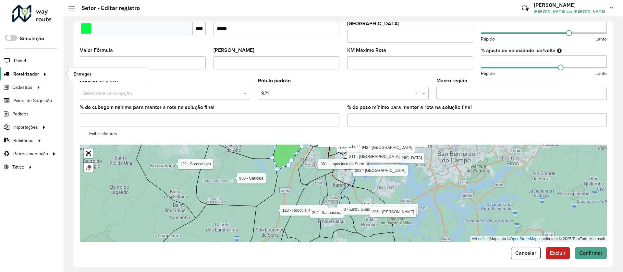
click at [24, 69] on link "Roteirizador" at bounding box center [24, 73] width 49 height 13
click at [90, 73] on span "Entregas" at bounding box center [83, 74] width 18 height 7
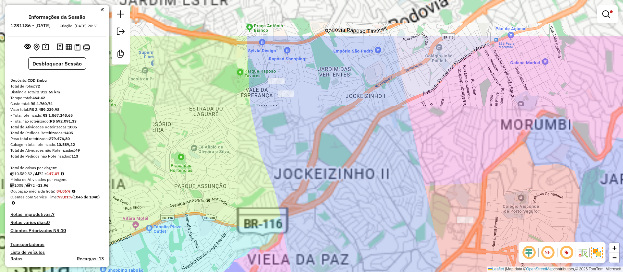
click at [279, 135] on div "Limpar filtros Janela de atendimento Grade de atendimento Capacidade Transporta…" at bounding box center [311, 136] width 623 height 272
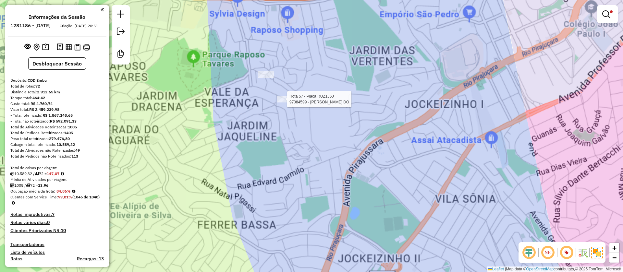
scroll to position [817, 0]
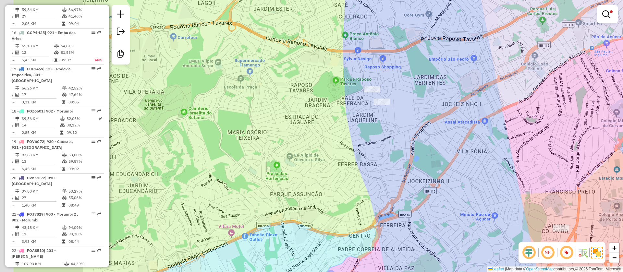
drag, startPoint x: 276, startPoint y: 116, endPoint x: 352, endPoint y: 111, distance: 76.8
click at [351, 114] on div "Limpar filtros Janela de atendimento Grade de atendimento Capacidade Transporta…" at bounding box center [311, 136] width 623 height 272
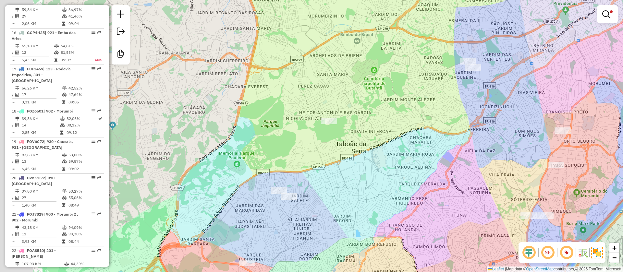
drag, startPoint x: 363, startPoint y: 125, endPoint x: 437, endPoint y: 87, distance: 83.0
click at [458, 92] on div "Limpar filtros Janela de atendimento Grade de atendimento Capacidade Transporta…" at bounding box center [311, 136] width 623 height 272
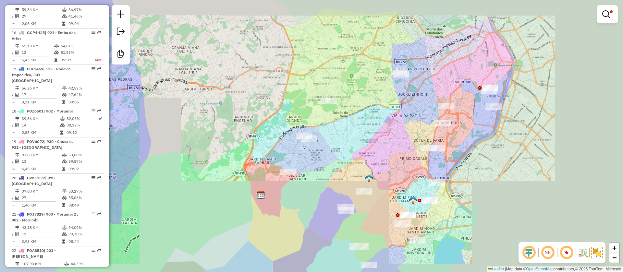
drag, startPoint x: 316, startPoint y: 121, endPoint x: 285, endPoint y: 114, distance: 31.3
click at [287, 116] on div "Limpar filtros Janela de atendimento Grade de atendimento Capacidade Transporta…" at bounding box center [311, 136] width 623 height 272
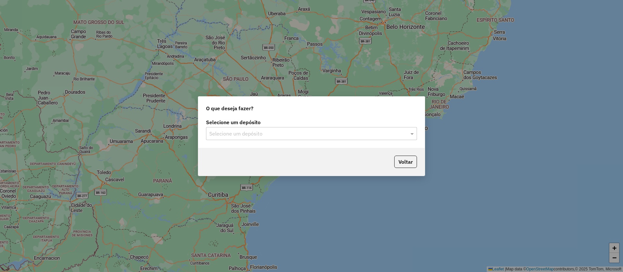
click at [239, 127] on div "Selecione um depósito Selecione um depósito" at bounding box center [311, 130] width 211 height 20
click at [240, 136] on input "text" at bounding box center [304, 134] width 191 height 8
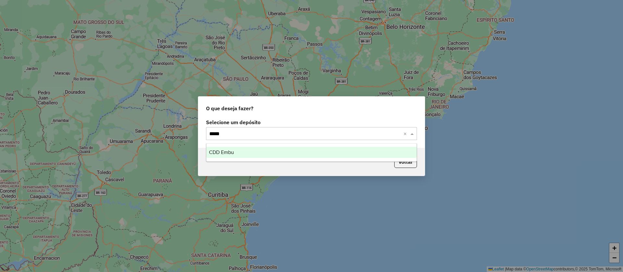
type input "******"
click at [223, 149] on div "CDD Embu" at bounding box center [311, 152] width 210 height 11
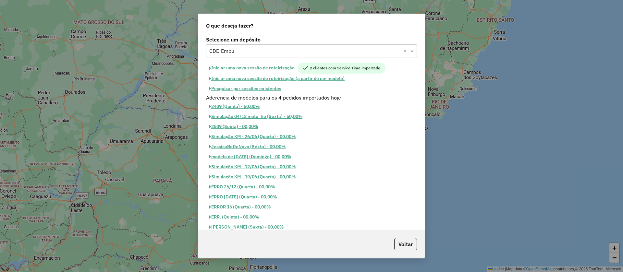
click at [237, 88] on button "Pesquisar por sessões existentes" at bounding box center [245, 89] width 78 height 10
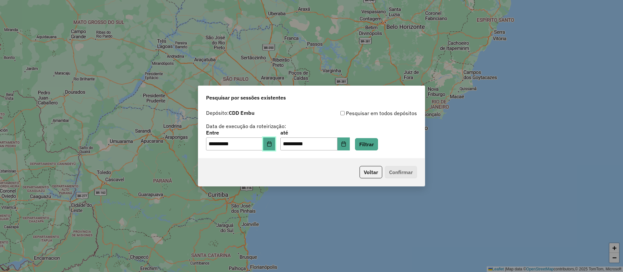
click at [272, 144] on icon "Choose Date" at bounding box center [269, 143] width 5 height 5
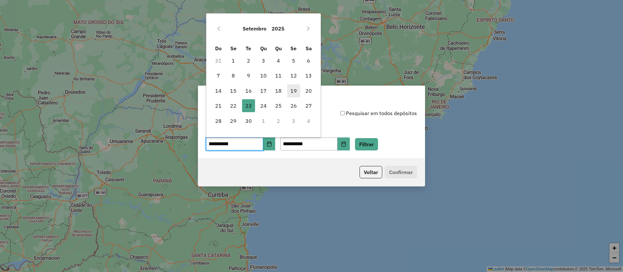
click at [295, 91] on span "19" at bounding box center [293, 90] width 13 height 13
type input "**********"
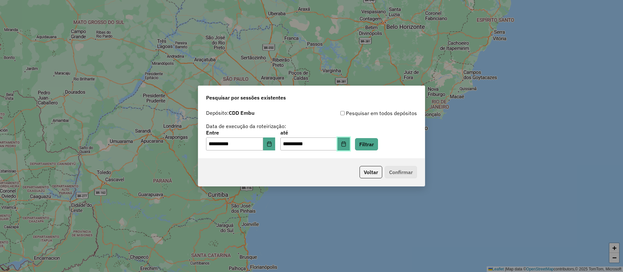
click at [346, 141] on icon "Choose Date" at bounding box center [343, 143] width 5 height 5
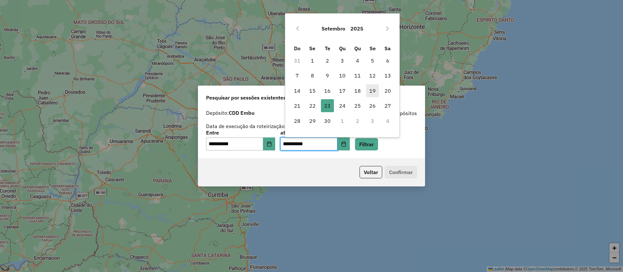
click at [372, 90] on span "19" at bounding box center [372, 90] width 13 height 13
type input "**********"
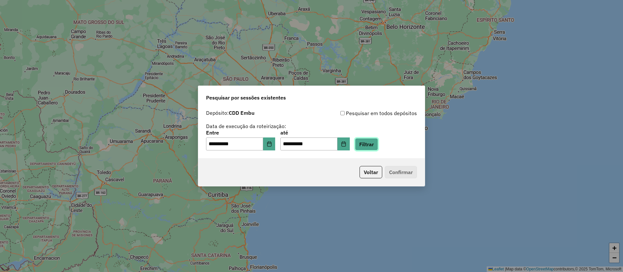
click at [369, 143] on button "Filtrar" at bounding box center [366, 144] width 23 height 12
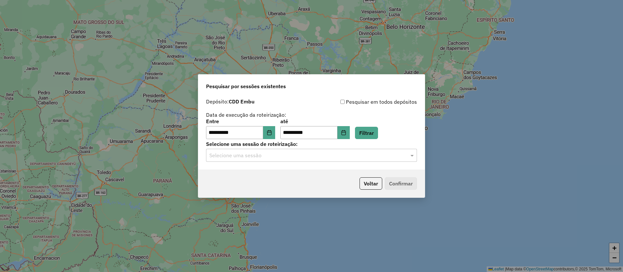
click at [253, 155] on input "text" at bounding box center [304, 156] width 191 height 8
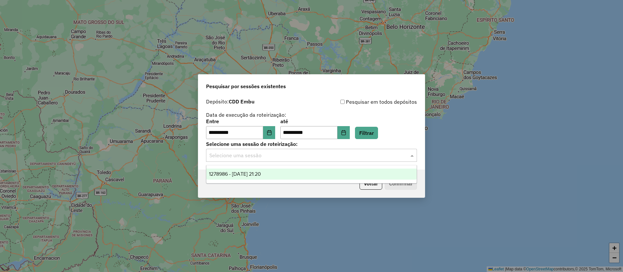
click at [252, 172] on span "1278986 - 19/09/2025 21:20" at bounding box center [235, 174] width 52 height 6
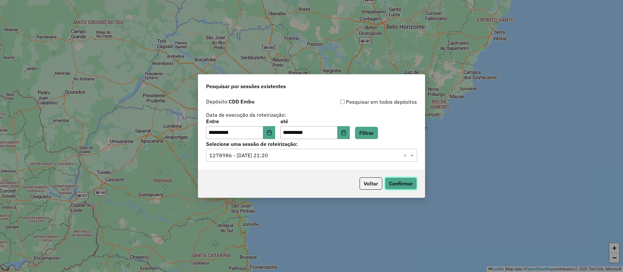
click at [398, 183] on button "Confirmar" at bounding box center [401, 184] width 32 height 12
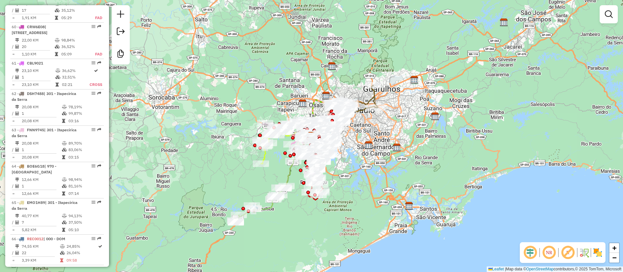
scroll to position [2531, 0]
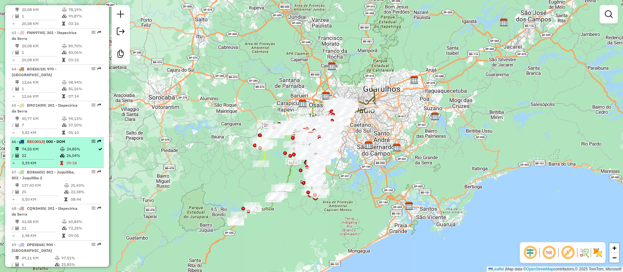
click at [55, 146] on td "74,55 KM" at bounding box center [40, 149] width 38 height 6
select select "**********"
